Goal: Task Accomplishment & Management: Manage account settings

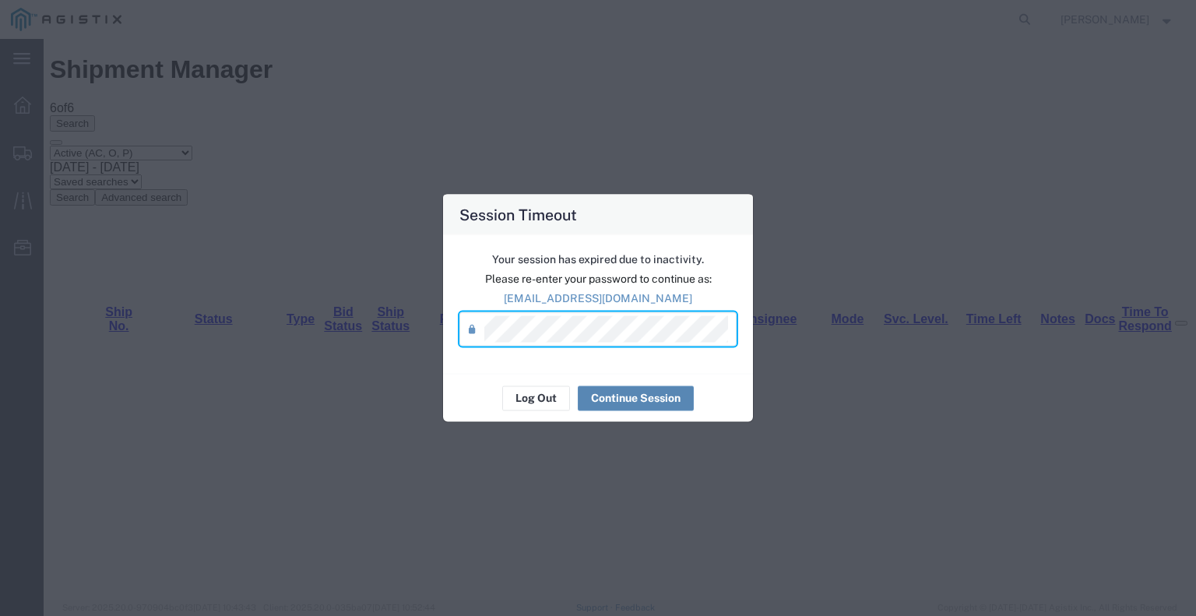
click at [635, 392] on button "Continue Session" at bounding box center [636, 397] width 116 height 25
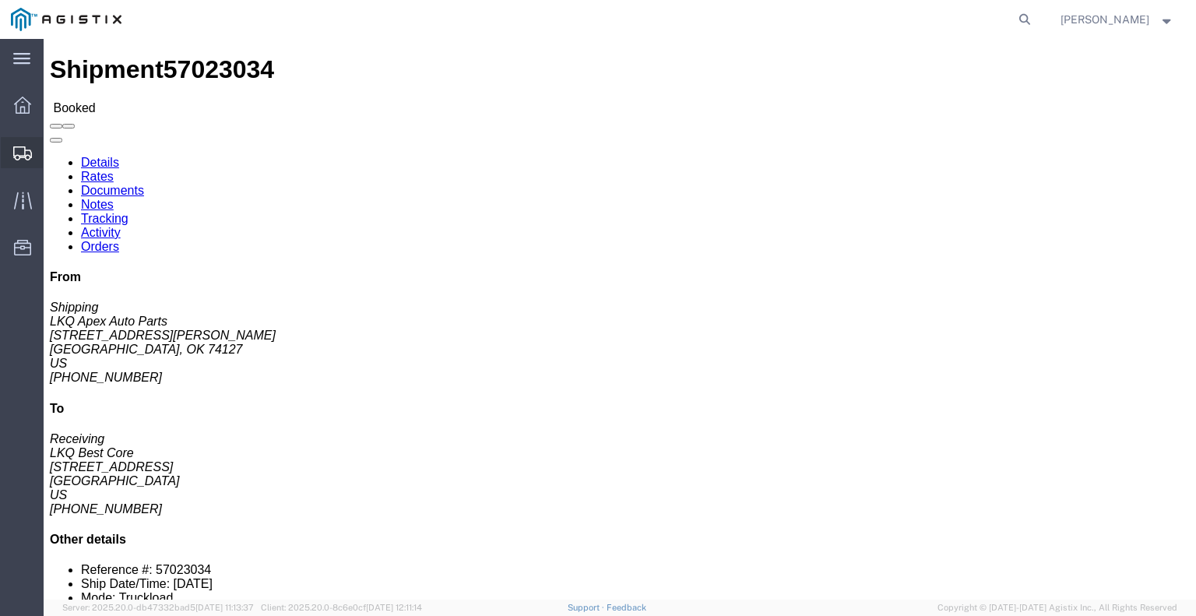
click at [30, 153] on icon at bounding box center [22, 153] width 19 height 14
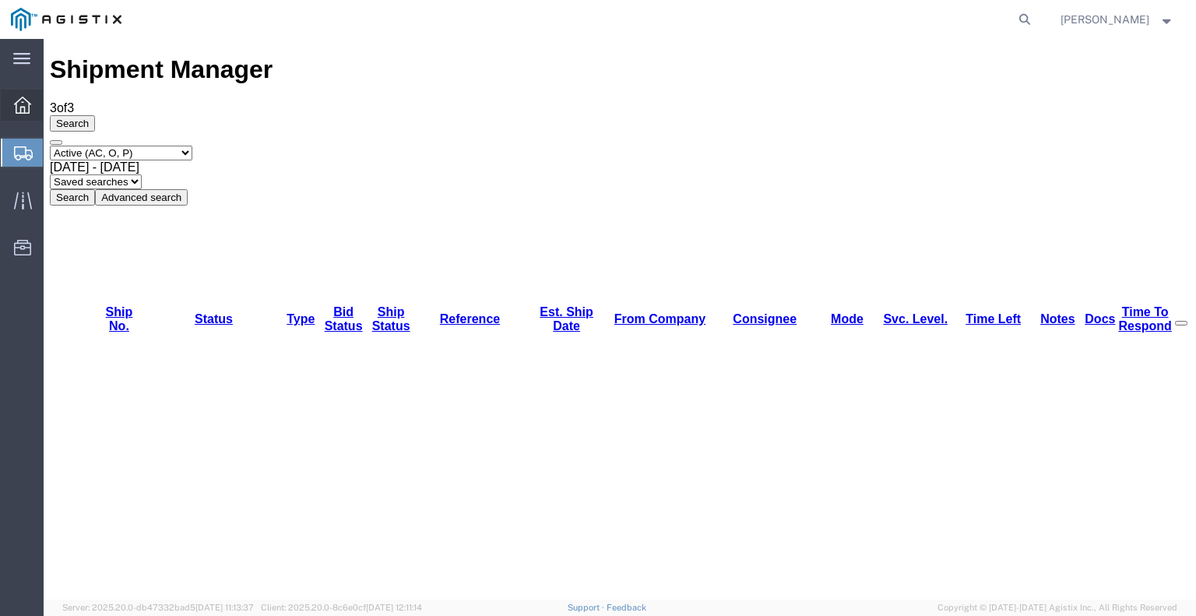
click at [23, 111] on icon at bounding box center [22, 105] width 17 height 17
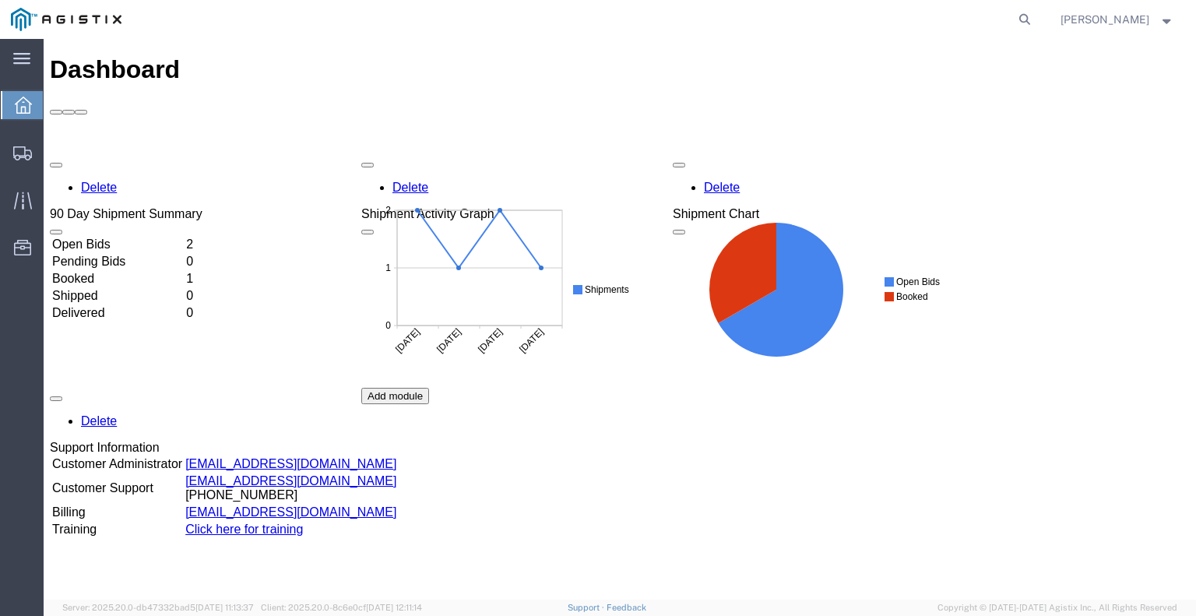
click at [107, 185] on div "Delete 90 Day Shipment Summary Open Bids 2 Pending Bids 0 Booked 1 Shipped 0 De…" at bounding box center [620, 387] width 1140 height 467
click at [103, 271] on td "Booked" at bounding box center [117, 279] width 132 height 16
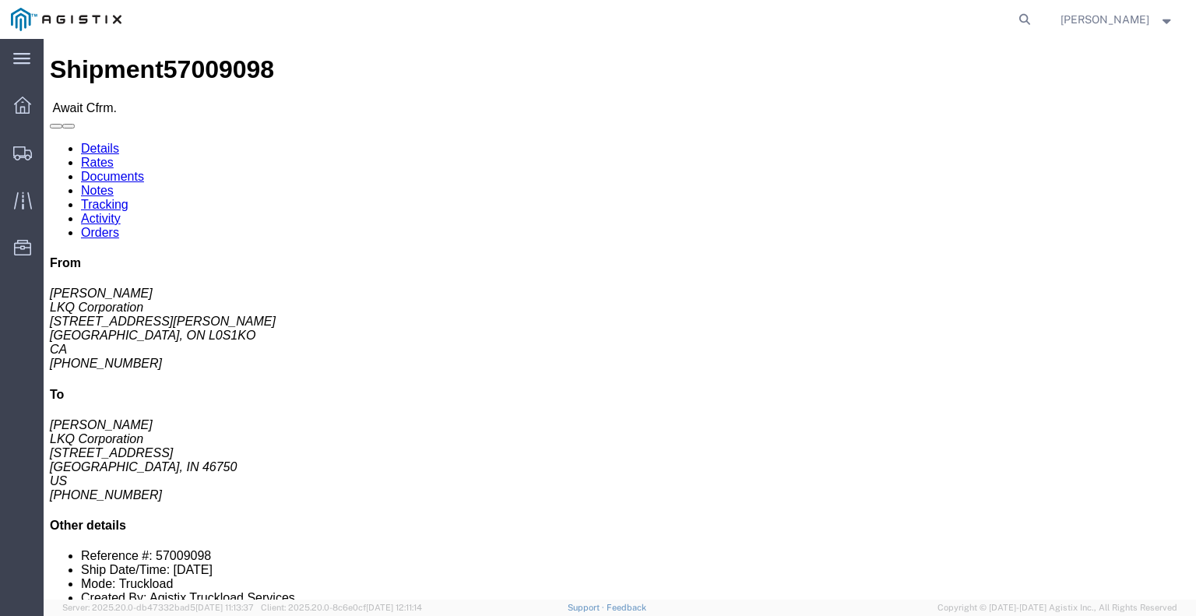
click button "button"
click link "Rates"
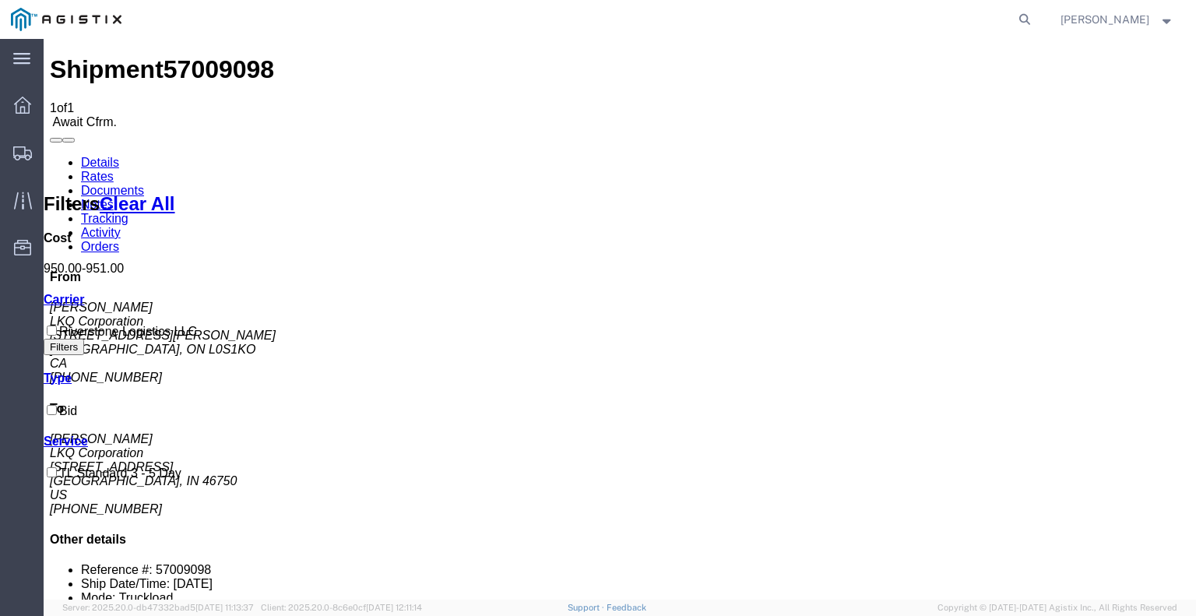
click at [97, 156] on link "Details" at bounding box center [100, 162] width 38 height 13
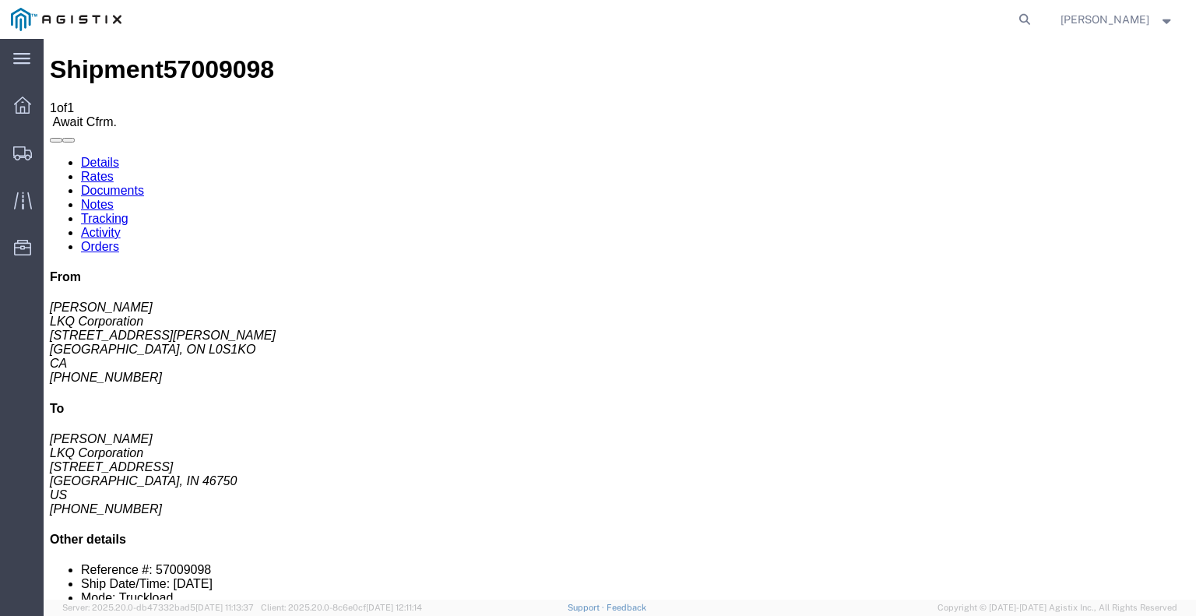
click button "button"
drag, startPoint x: 860, startPoint y: 237, endPoint x: 950, endPoint y: 242, distance: 90.4
click address "brad LKQ Corporation 1750 Riverfork Dr Huntington, IN 46750 US 260-355-0089"
copy address "LKQ Corporation"
click link "Rates"
